Goal: Information Seeking & Learning: Learn about a topic

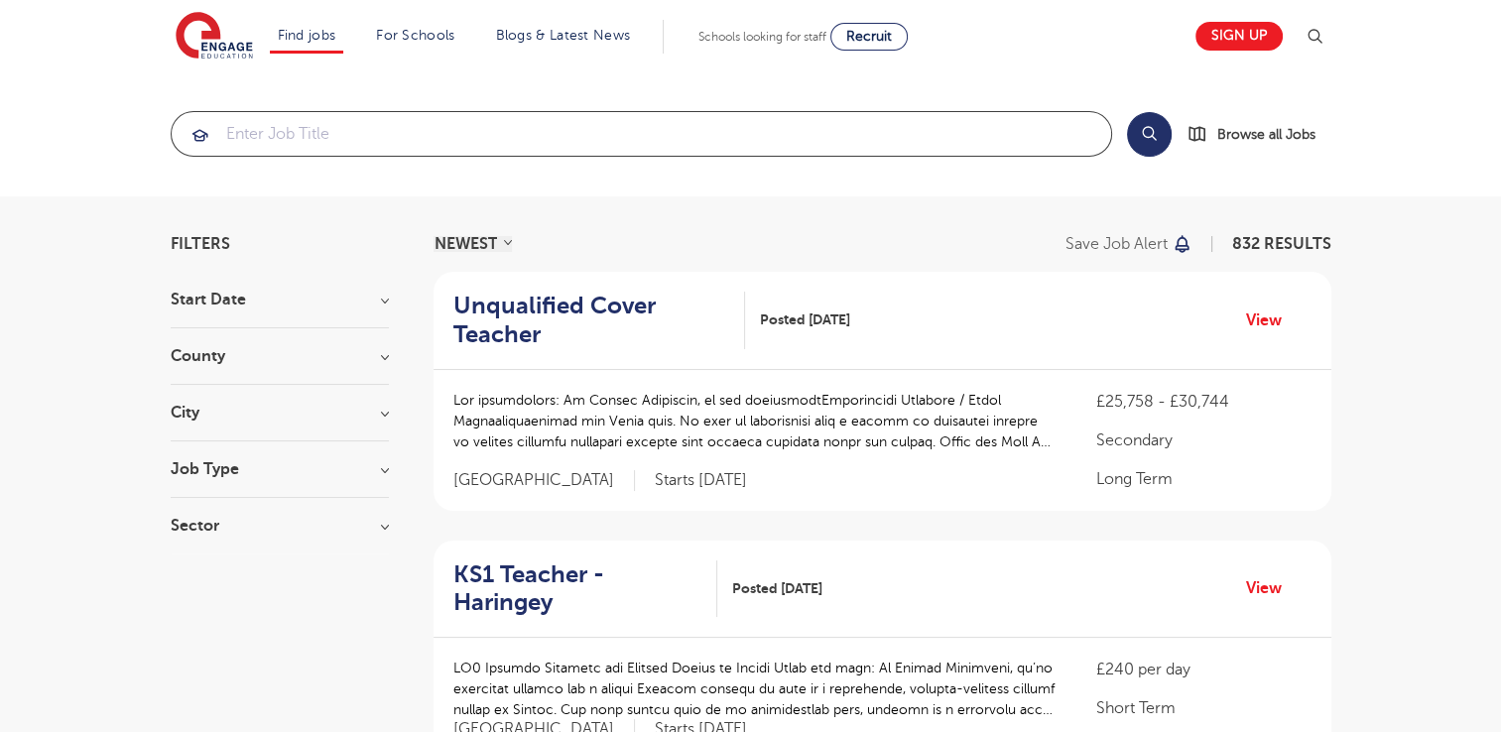
click at [270, 134] on input "search" at bounding box center [641, 134] width 939 height 44
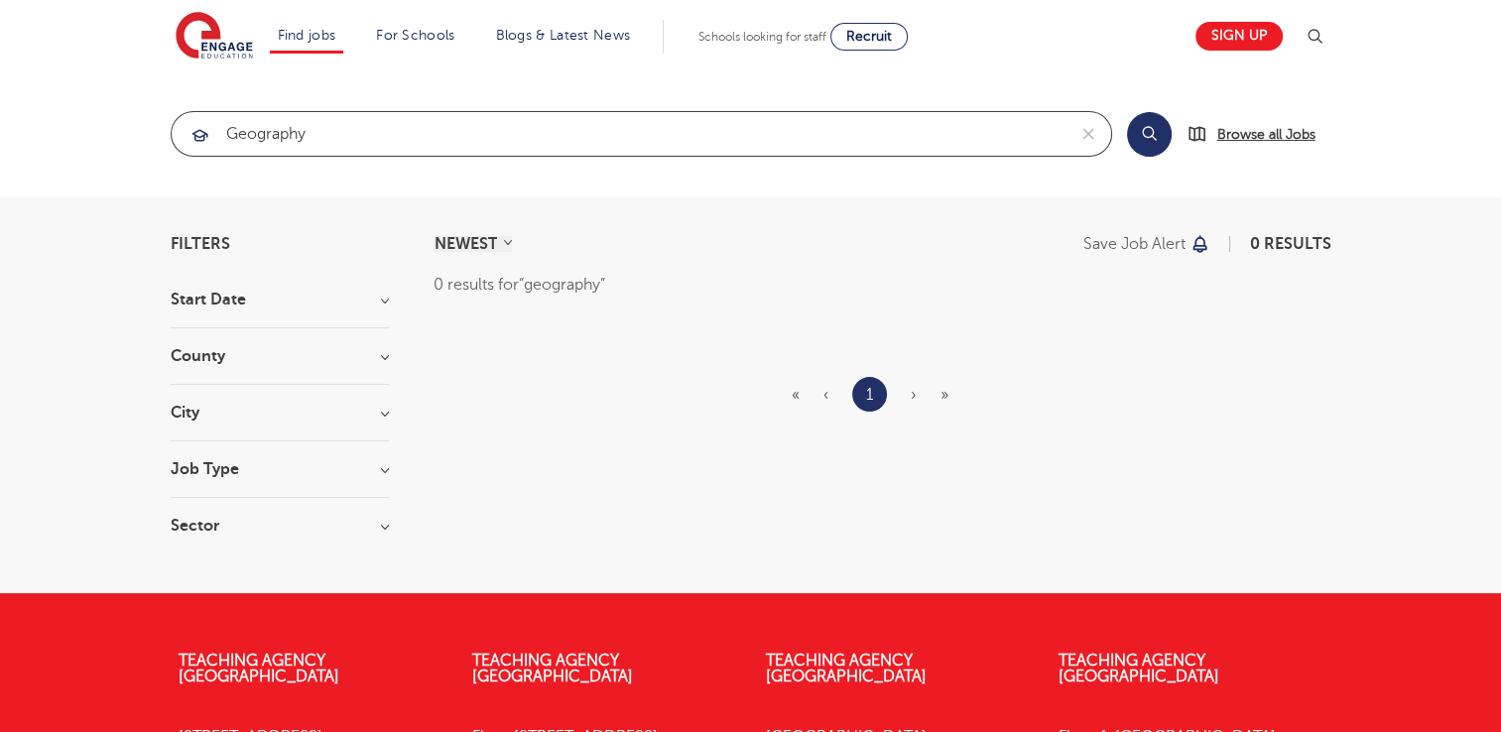
type input "geography"
click at [1249, 133] on span "Browse all Jobs" at bounding box center [1266, 134] width 98 height 23
click at [1140, 137] on button "Search" at bounding box center [1149, 134] width 45 height 45
